Goal: Navigation & Orientation: Find specific page/section

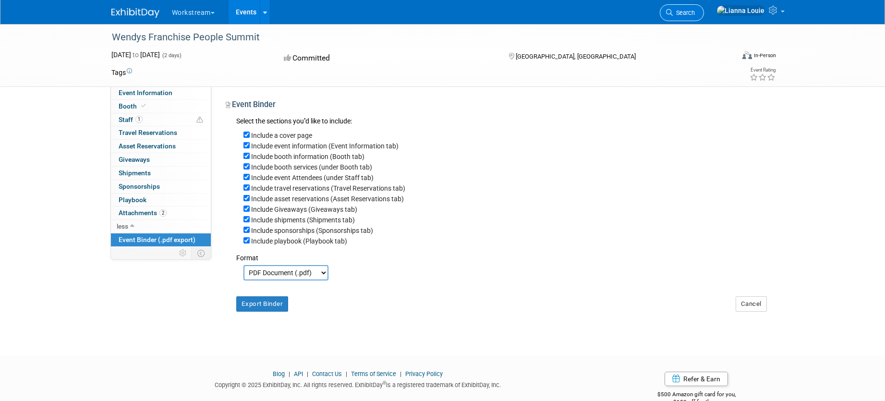
click at [695, 14] on span "Search" at bounding box center [684, 12] width 22 height 7
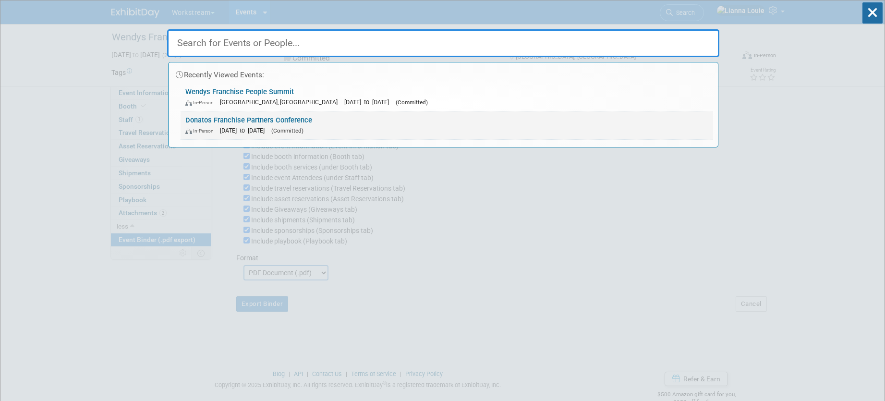
click at [285, 123] on link "Donatos Franchise Partners Conference In-Person [DATE] to [DATE] (Committed)" at bounding box center [447, 125] width 533 height 28
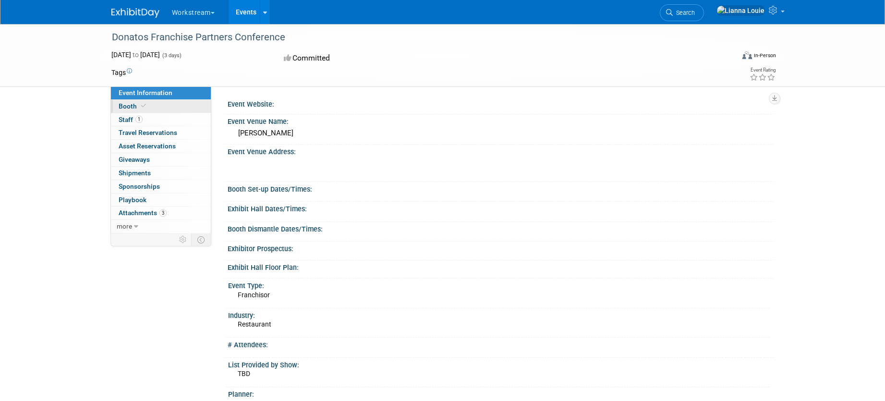
click at [151, 108] on link "Booth" at bounding box center [161, 106] width 100 height 13
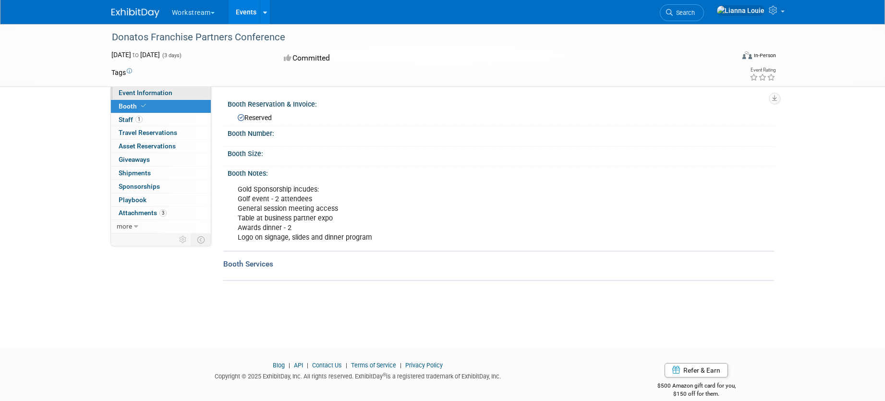
click at [162, 90] on span "Event Information" at bounding box center [146, 93] width 54 height 8
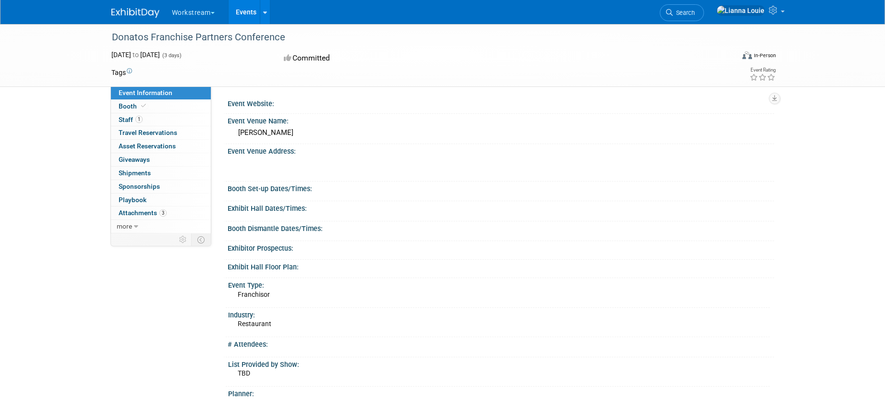
scroll to position [2, 0]
click at [147, 108] on link "Booth" at bounding box center [161, 106] width 100 height 13
